Goal: Navigation & Orientation: Find specific page/section

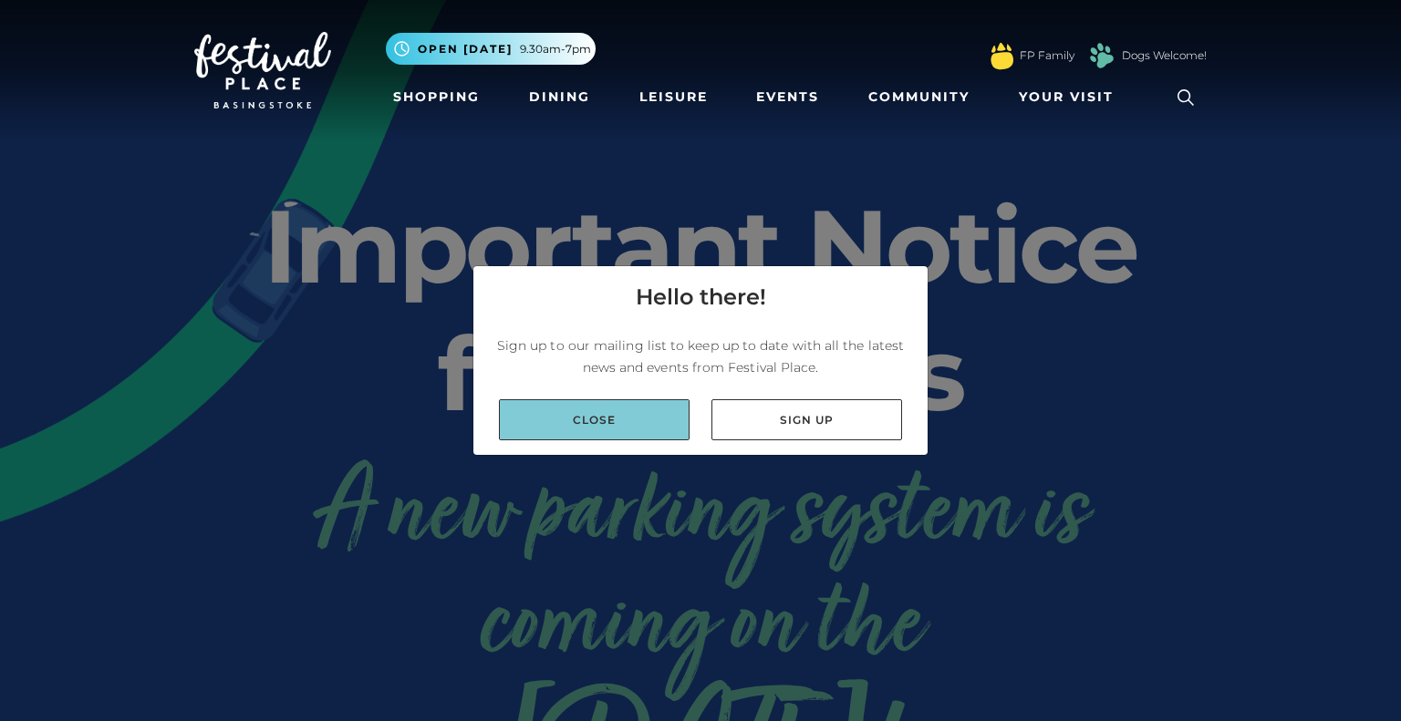
click at [638, 415] on link "Close" at bounding box center [594, 419] width 191 height 41
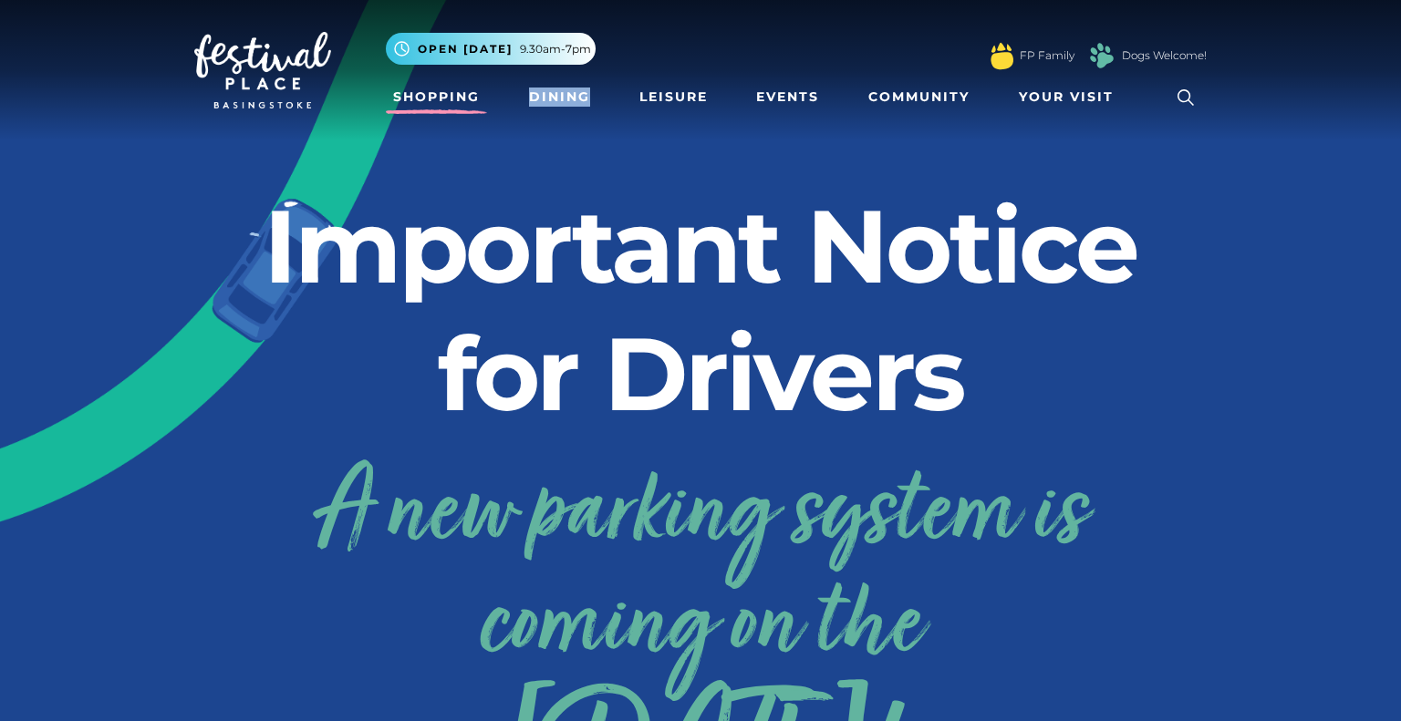
click at [441, 94] on link "Shopping" at bounding box center [436, 97] width 101 height 34
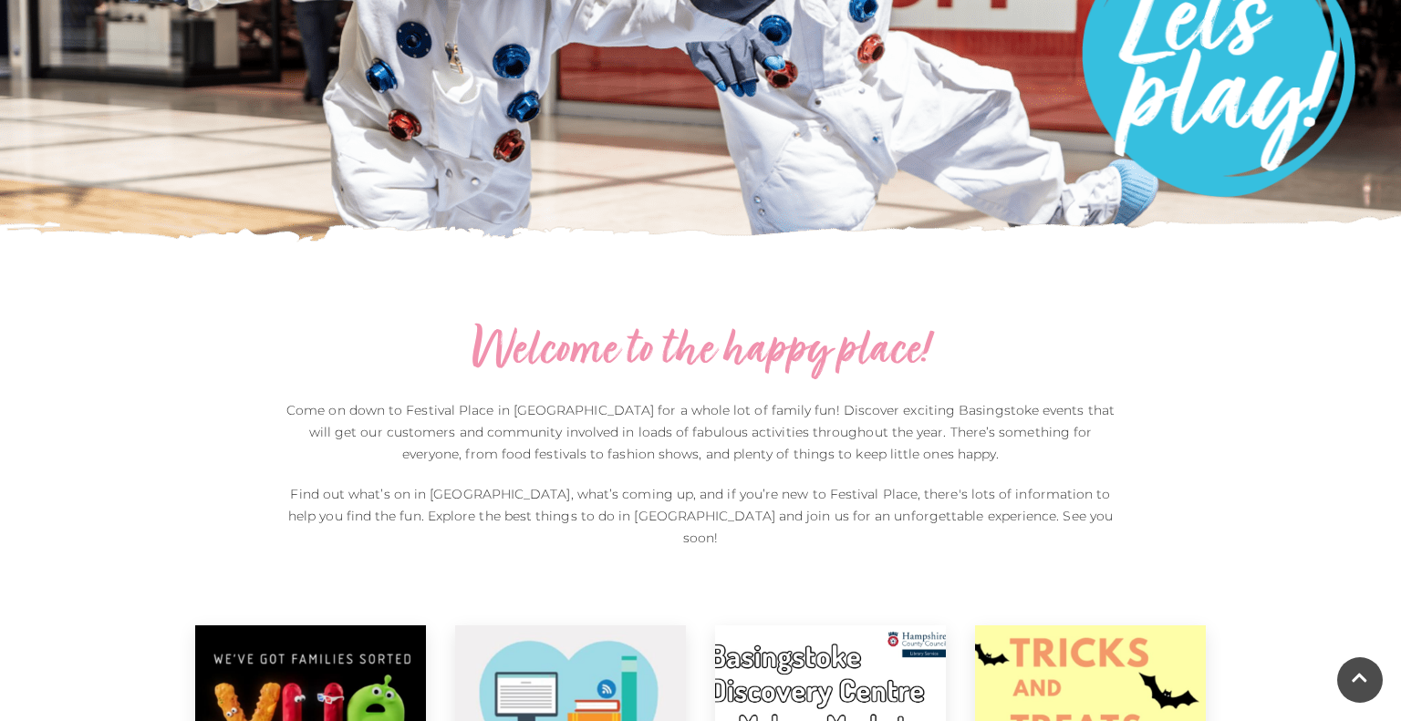
scroll to position [821, 0]
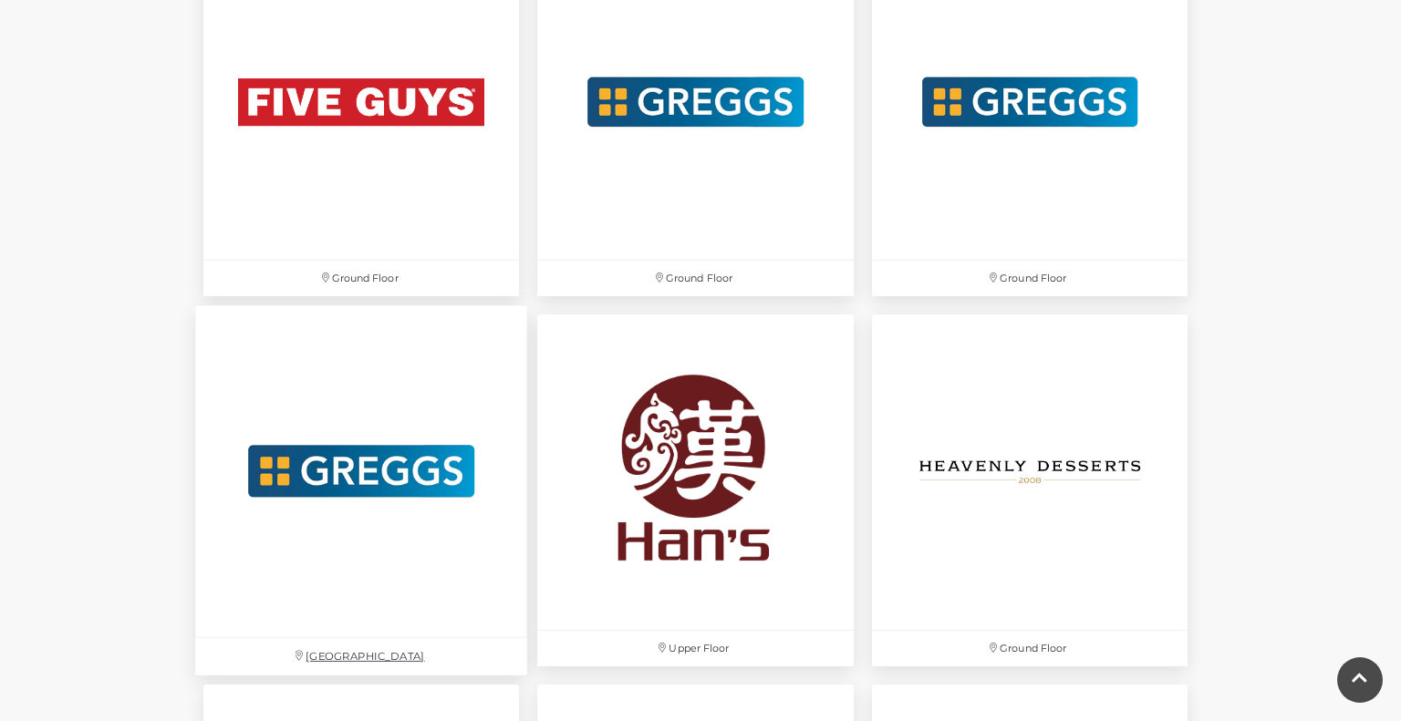
scroll to position [3524, 0]
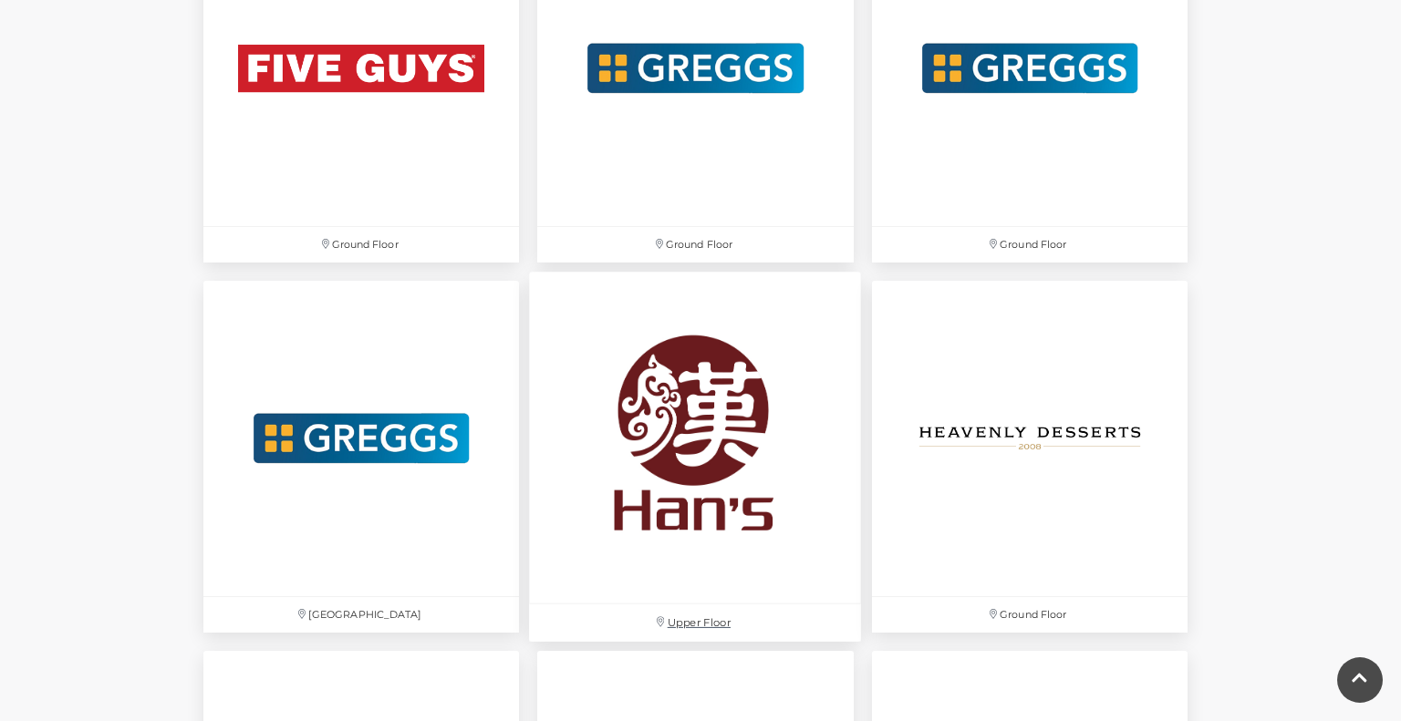
click at [162, 501] on div "Find your favourites! Centre map Ground Floor Festival Square Ground Floor Grou…" at bounding box center [700, 397] width 1401 height 5858
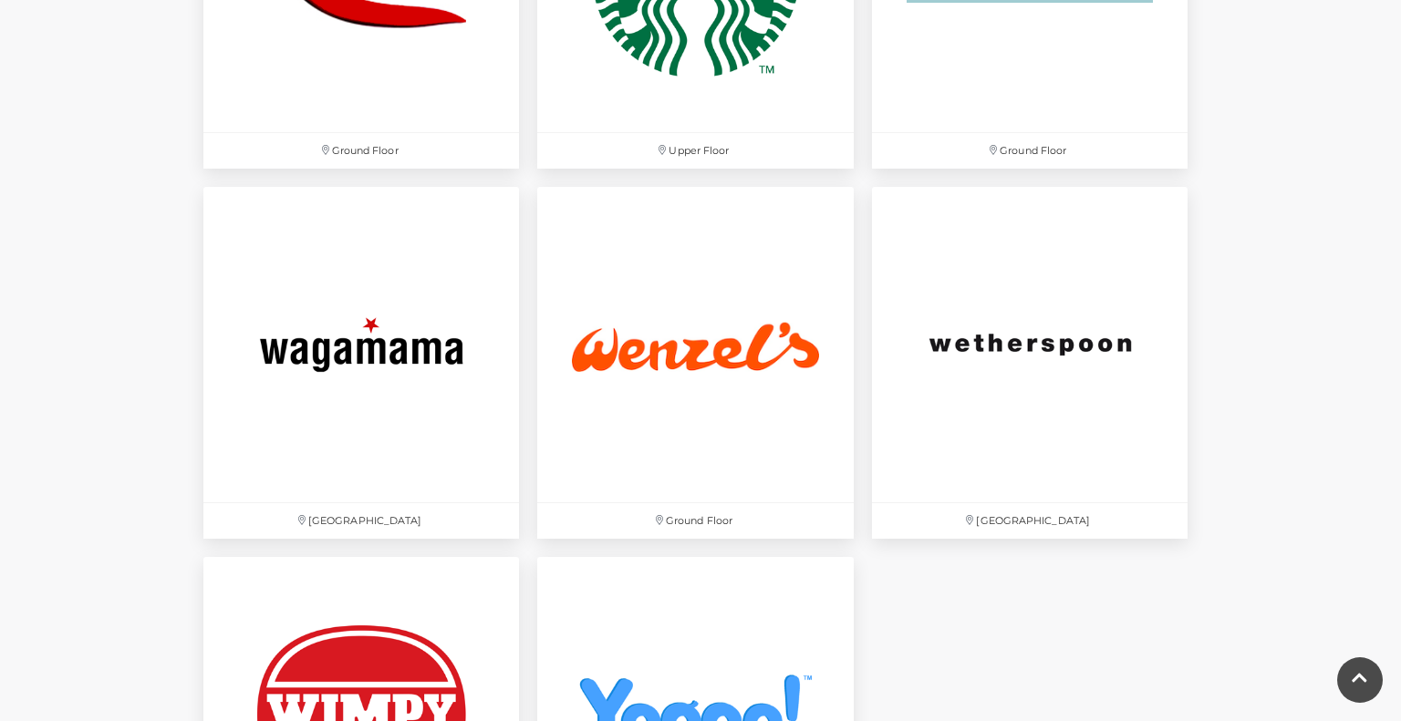
scroll to position [6062, 0]
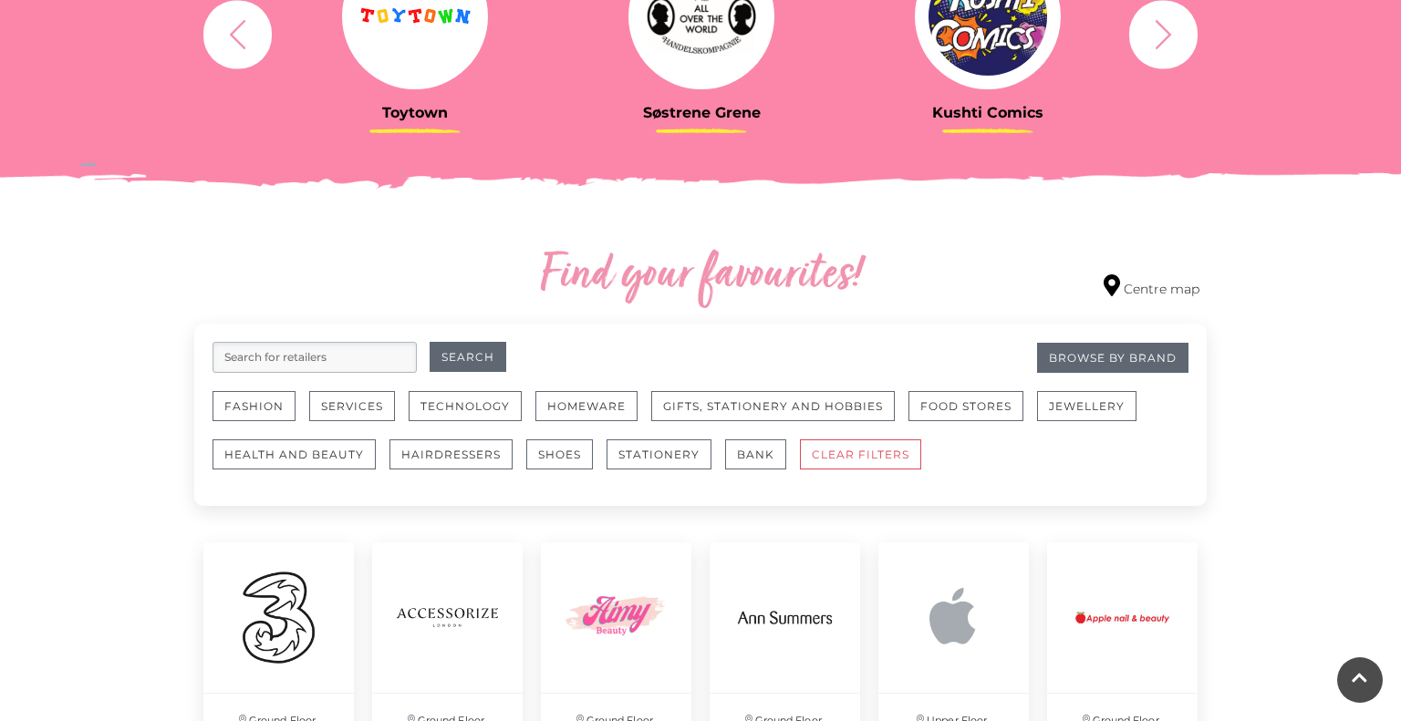
scroll to position [830, 0]
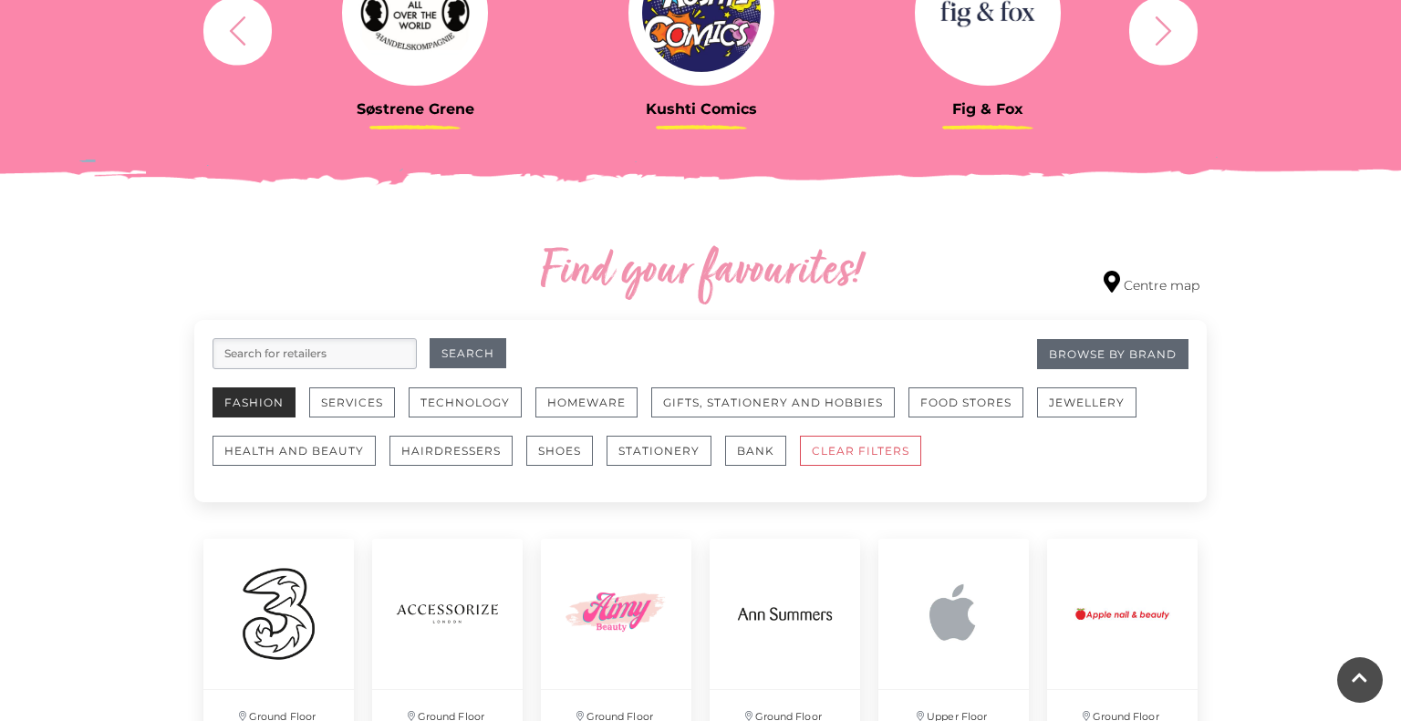
click at [286, 399] on button "Fashion" at bounding box center [253, 403] width 83 height 30
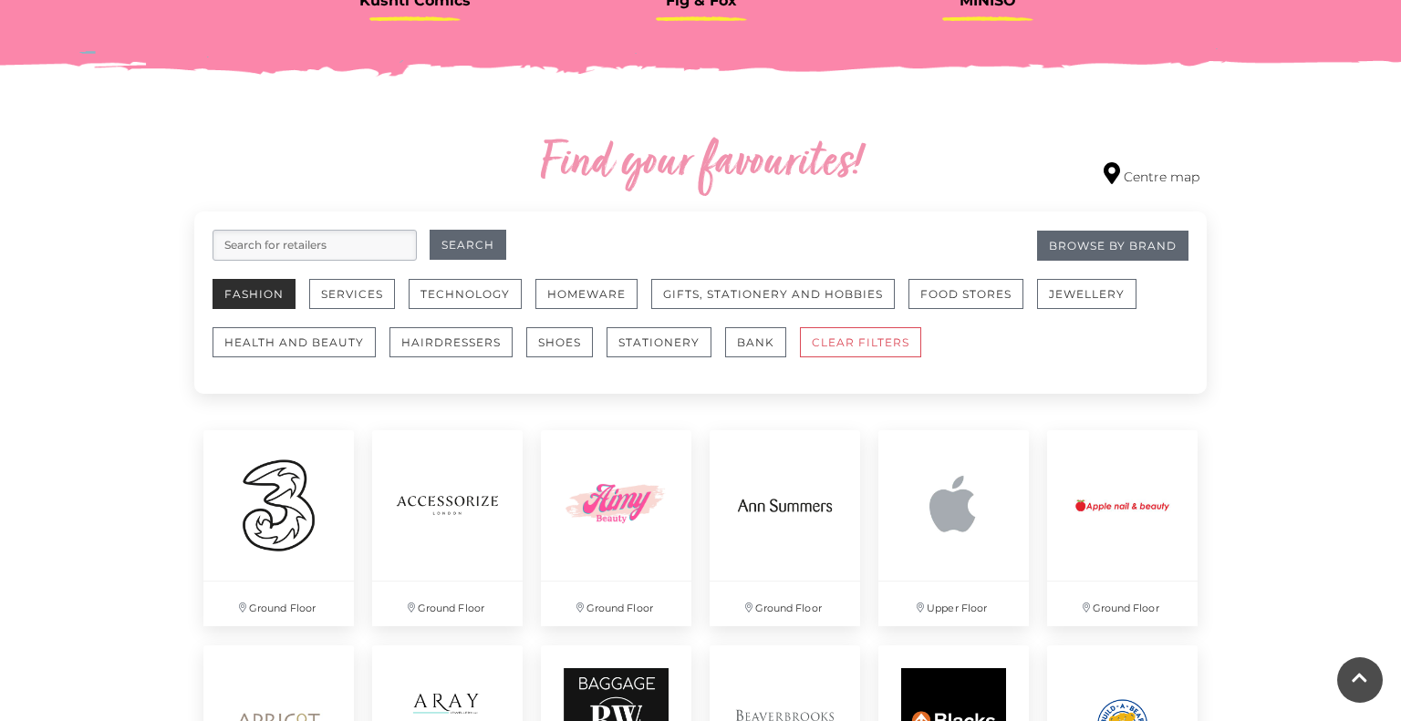
scroll to position [996, 0]
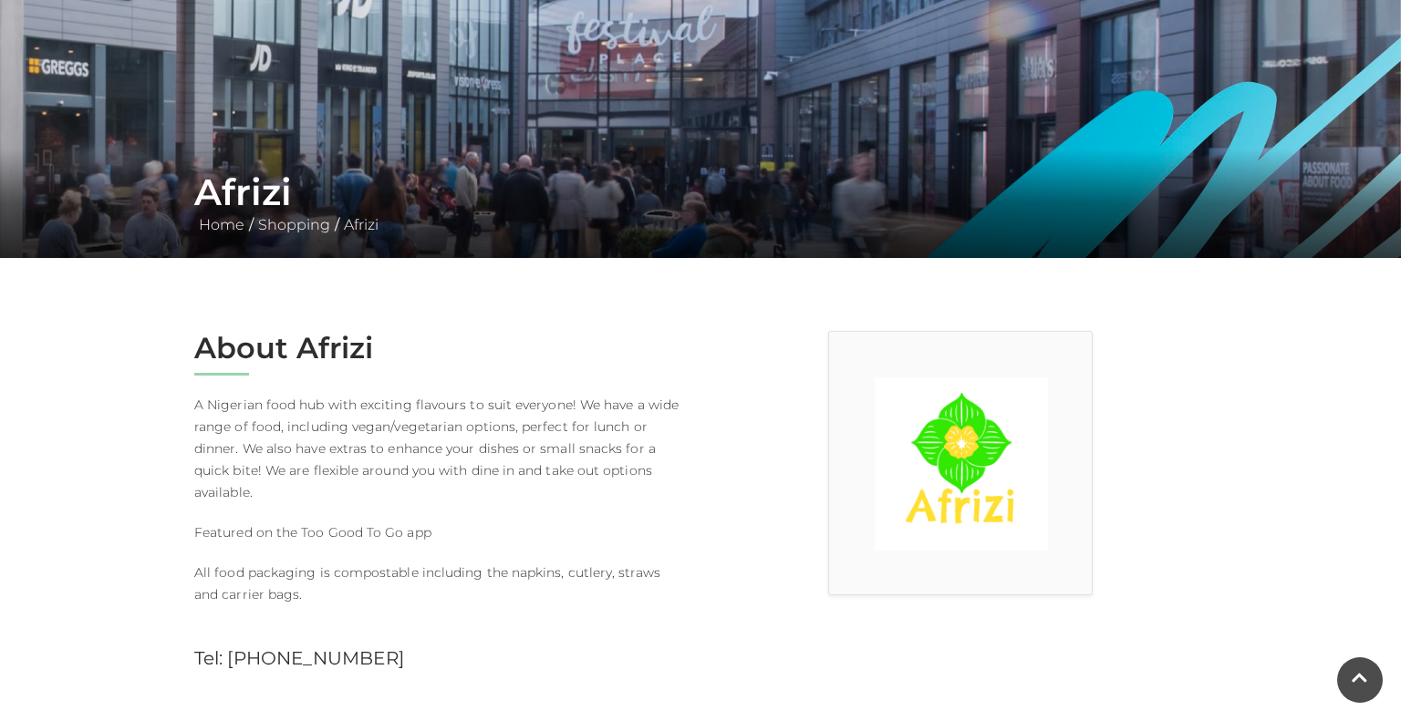
scroll to position [272, 0]
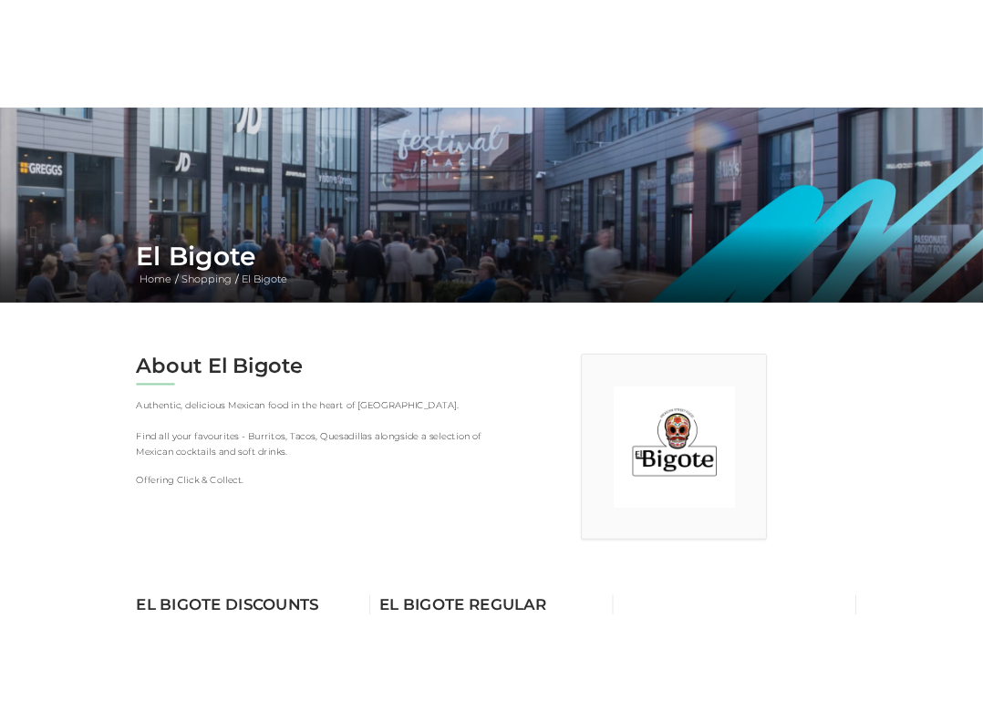
scroll to position [230, 0]
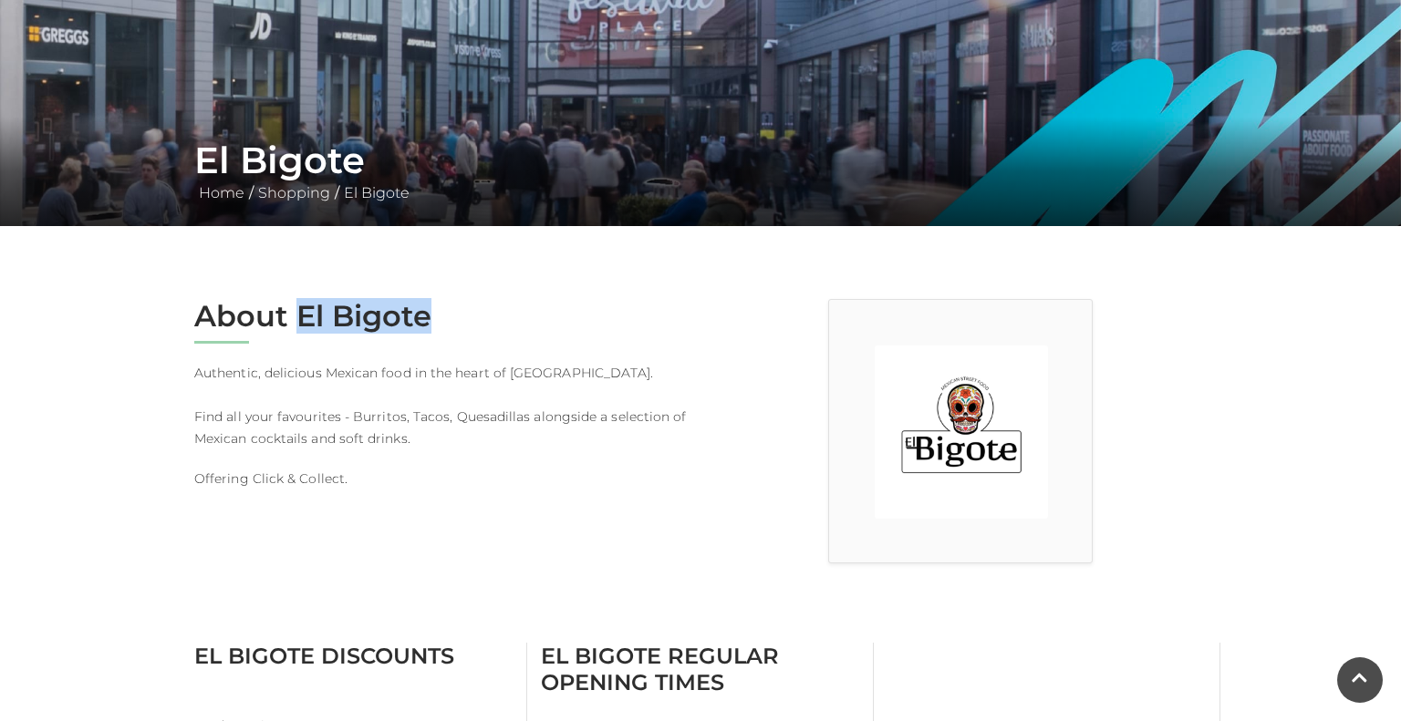
drag, startPoint x: 438, startPoint y: 320, endPoint x: 314, endPoint y: 320, distance: 124.0
click at [295, 324] on h2 "About El Bigote" at bounding box center [440, 316] width 492 height 35
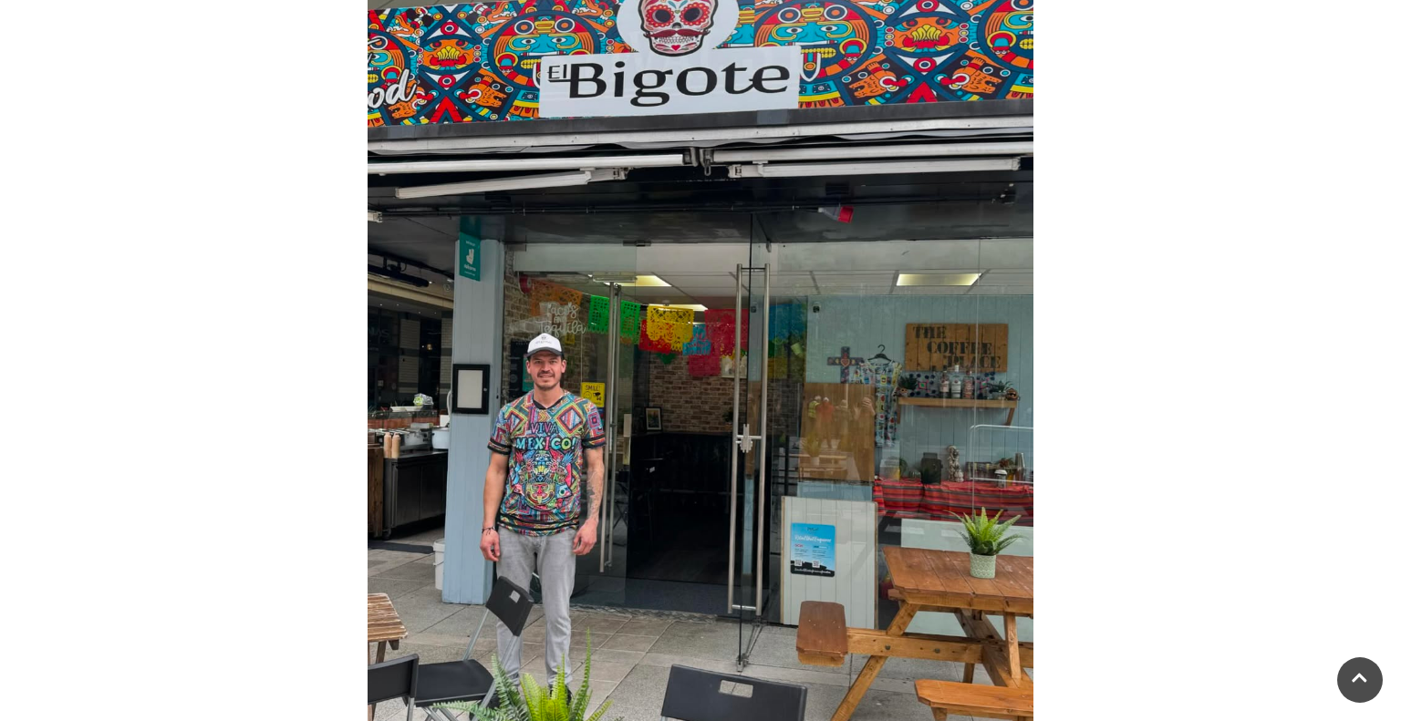
scroll to position [2163, 0]
